Goal: Information Seeking & Learning: Learn about a topic

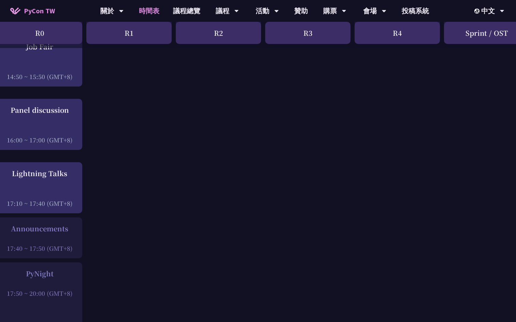
scroll to position [849, 10]
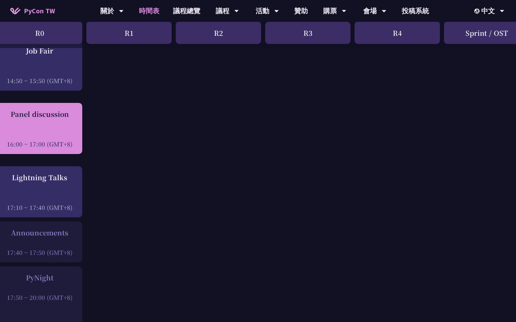
click at [47, 128] on div "Panel discussion 16:00 ~ 17:00 (GMT+8)" at bounding box center [39, 128] width 78 height 39
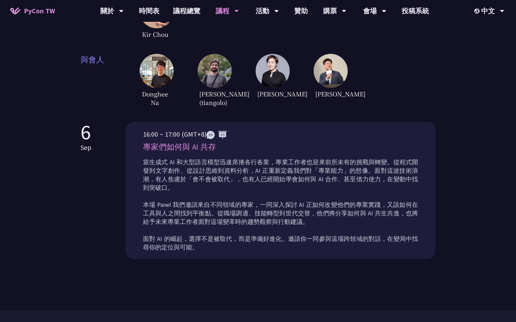
scroll to position [215, 0]
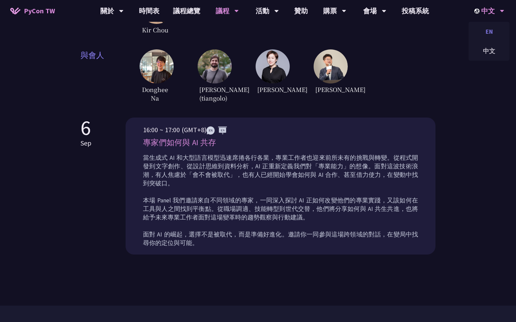
click at [480, 33] on div "EN" at bounding box center [488, 32] width 41 height 16
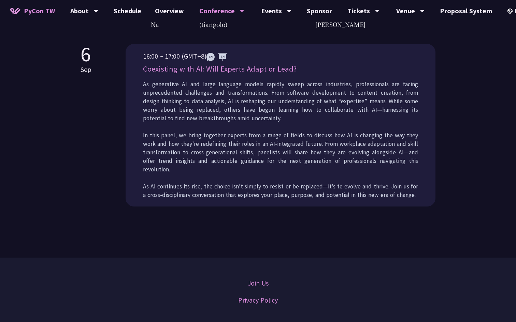
scroll to position [325, 0]
drag, startPoint x: 142, startPoint y: 79, endPoint x: 296, endPoint y: 81, distance: 154.1
click at [296, 80] on div "16:00 ~ 17:00 (GMT+8) Coexisting with AI: Will Experts Adapt or Lead? As genera…" at bounding box center [280, 126] width 310 height 163
copy p "Coexisting with AI: Will Experts Adapt or Lead?"
click at [238, 98] on p "As generative AI and large language models rapidly sweep across industries, pro…" at bounding box center [280, 140] width 275 height 119
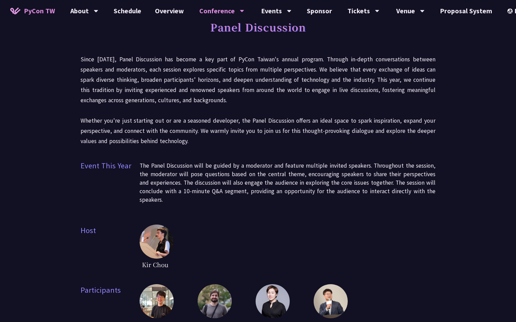
scroll to position [0, 0]
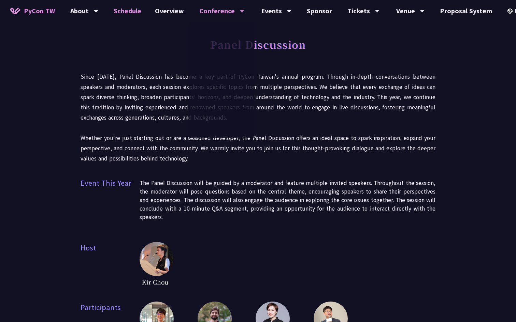
click at [130, 10] on link "Schedule" at bounding box center [127, 11] width 41 height 22
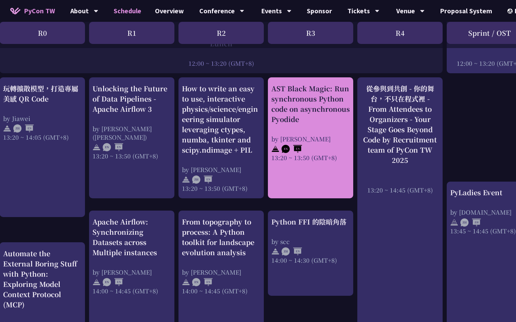
scroll to position [530, 7]
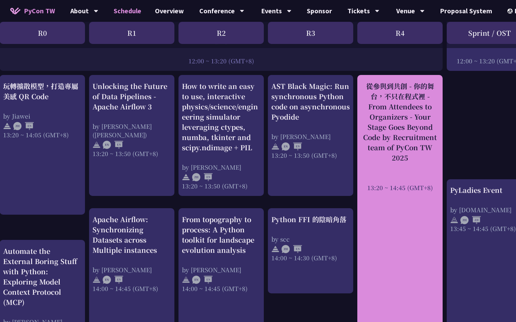
click at [382, 130] on div "從參與到共創 - 你的舞台，不只在程式裡 - From Attendees to Organizers - Your Stage Goes Beyond Co…" at bounding box center [399, 122] width 78 height 82
click at [396, 133] on div "從參與到共創 - 你的舞台，不只在程式裡 - From Attendees to Organizers - Your Stage Goes Beyond Co…" at bounding box center [399, 122] width 78 height 82
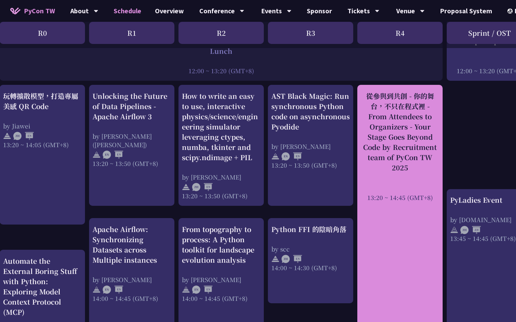
scroll to position [534, 7]
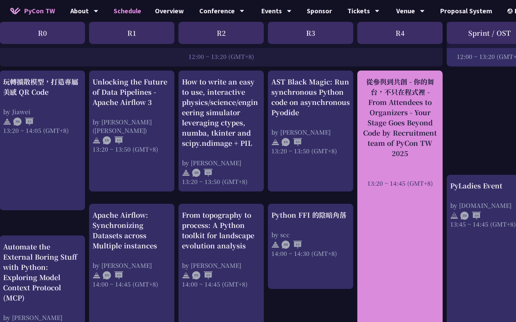
click at [401, 134] on div "從參與到共創 - 你的舞台，不只在程式裡 - From Attendees to Organizers - Your Stage Goes Beyond Co…" at bounding box center [399, 118] width 78 height 82
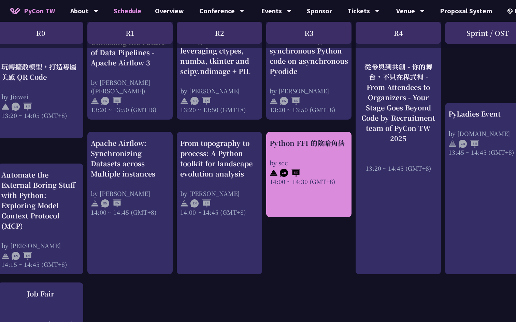
click at [315, 176] on div at bounding box center [308, 172] width 78 height 10
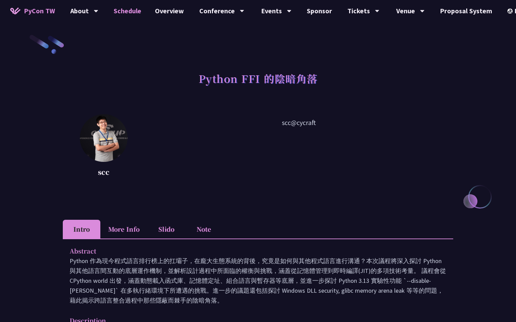
scroll to position [606, 0]
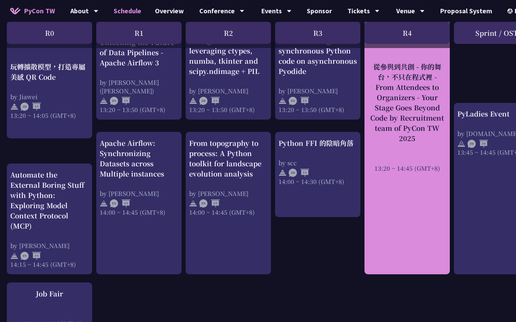
click at [398, 120] on div "從參與到共創 - 你的舞台，不只在程式裡 - From Attendees to Organizers - Your Stage Goes Beyond Co…" at bounding box center [407, 102] width 78 height 82
click at [393, 114] on div "從參與到共創 - 你的舞台，不只在程式裡 - From Attendees to Organizers - Your Stage Goes Beyond Co…" at bounding box center [407, 102] width 78 height 82
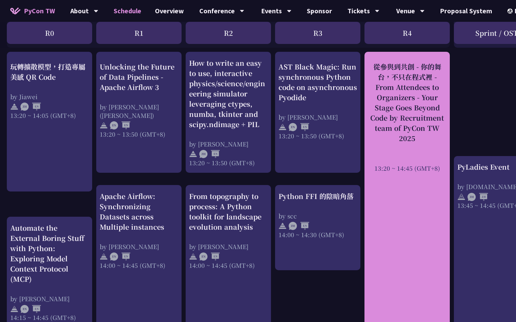
scroll to position [550, 0]
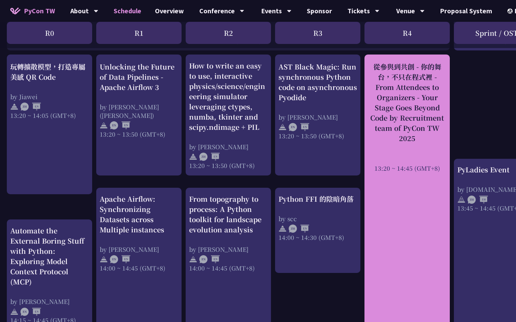
drag, startPoint x: 375, startPoint y: 86, endPoint x: 420, endPoint y: 136, distance: 67.4
click at [420, 136] on div "從參與到共創 - 你的舞台，不只在程式裡 - From Attendees to Organizers - Your Stage Goes Beyond Co…" at bounding box center [407, 102] width 78 height 82
copy div "From Attendees to Organizers - Your Stage Goes Beyond Code by Recruitment team …"
